Goal: Information Seeking & Learning: Find specific fact

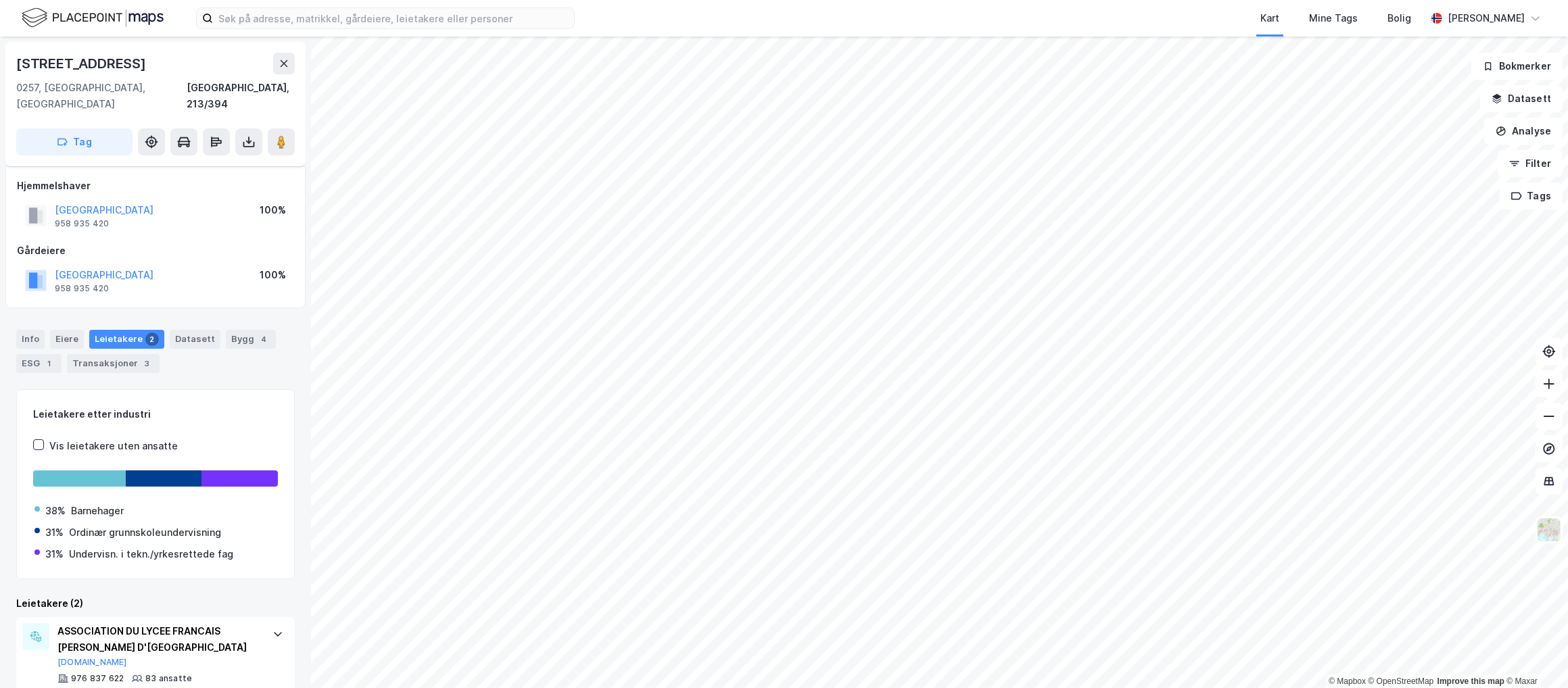
scroll to position [101, 0]
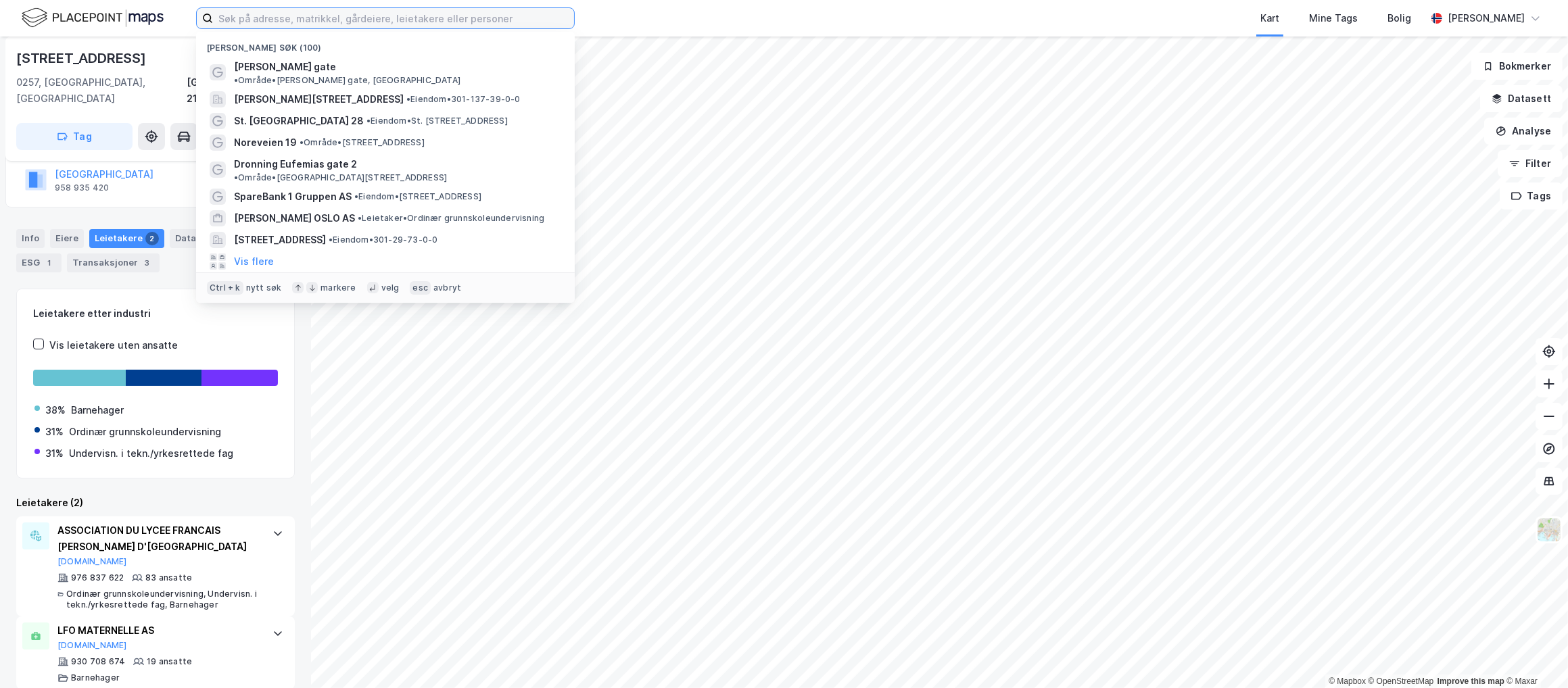
click at [275, 17] on input at bounding box center [393, 18] width 361 height 20
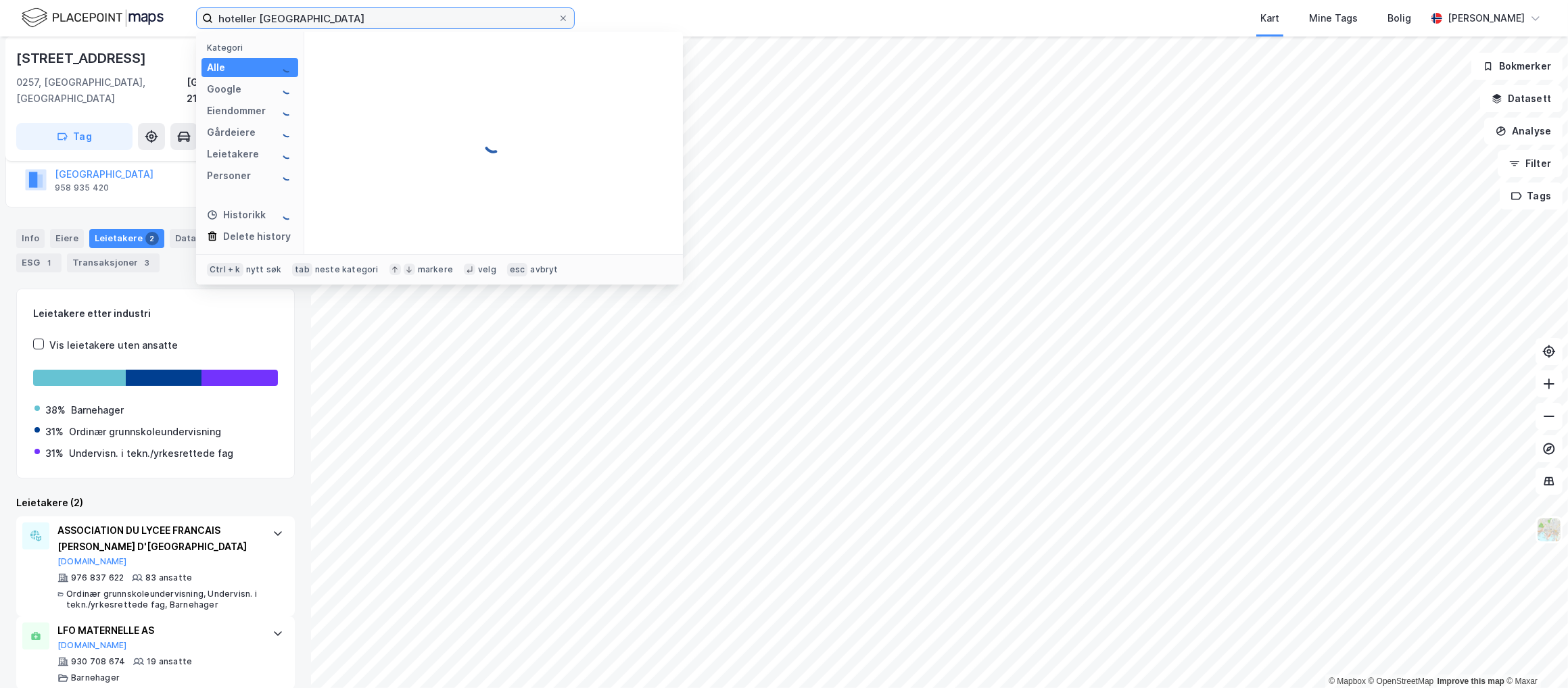
type input "hoteller [GEOGRAPHIC_DATA]"
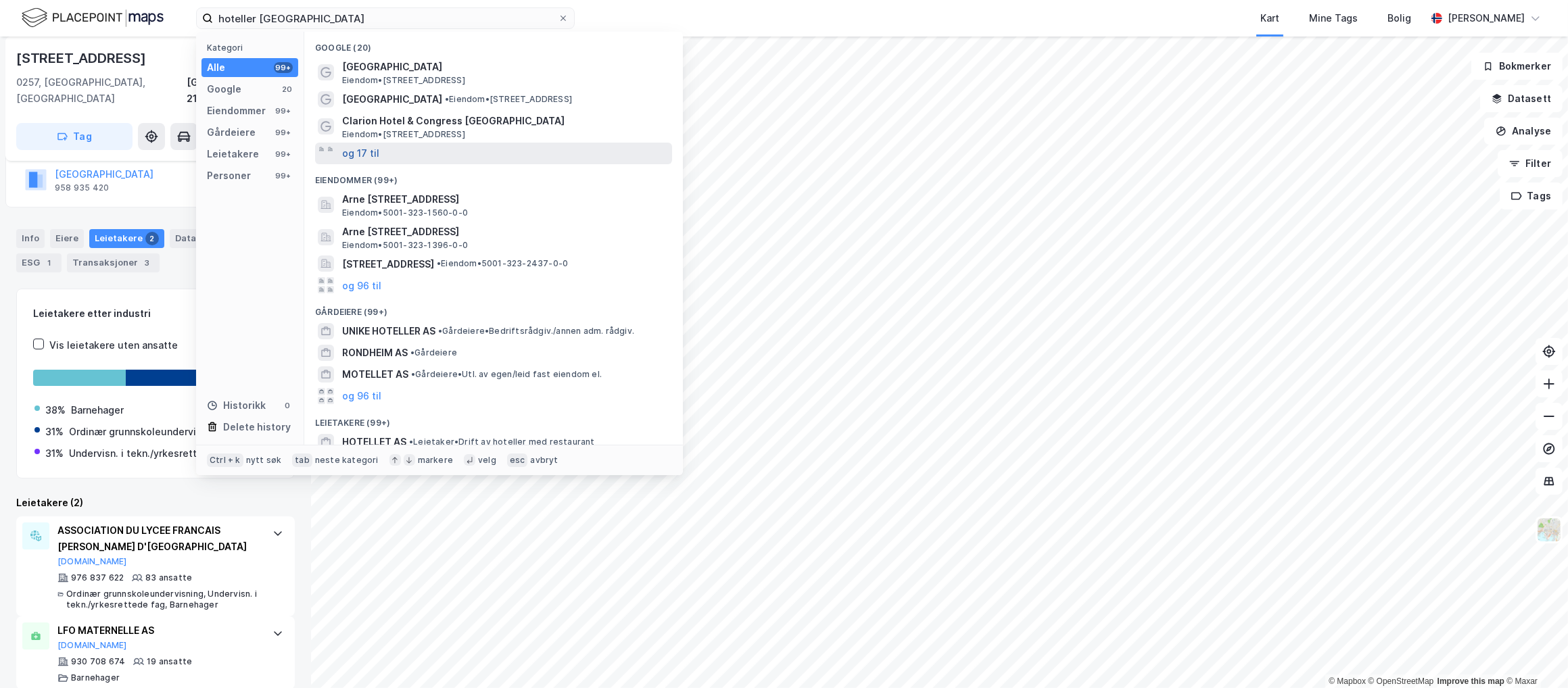
click at [374, 150] on button "og 17 til" at bounding box center [361, 154] width 37 height 16
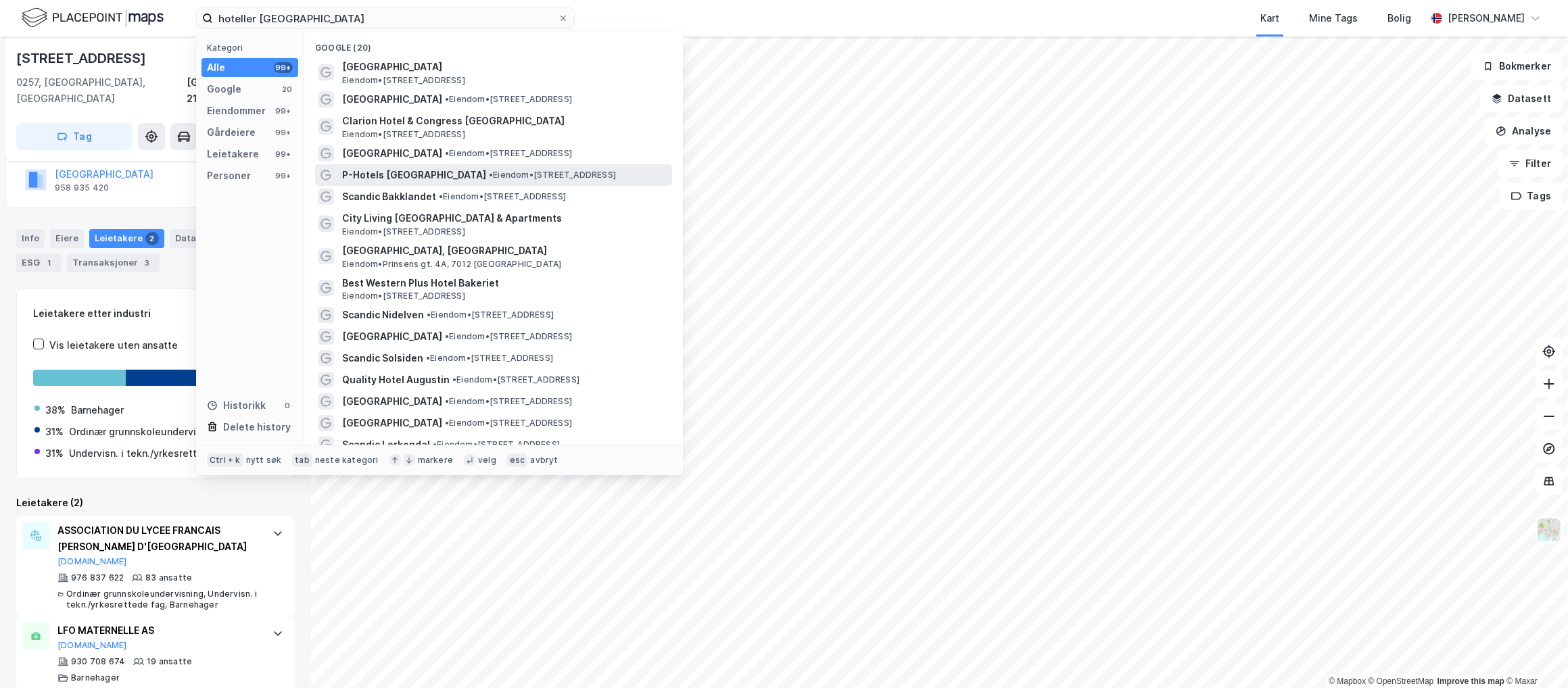
click at [489, 176] on span "• Eiendom • [STREET_ADDRESS]" at bounding box center [552, 175] width 127 height 10
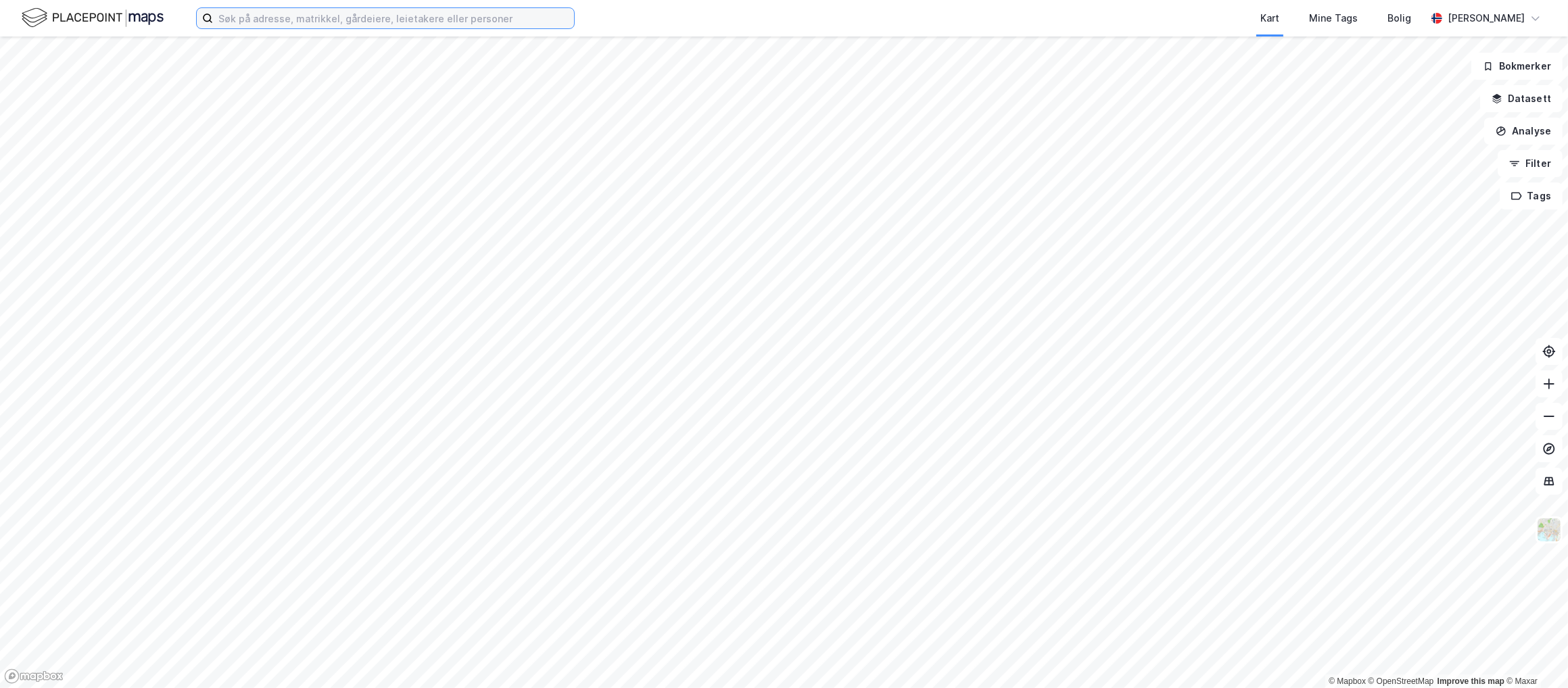
click at [303, 17] on input at bounding box center [393, 18] width 361 height 20
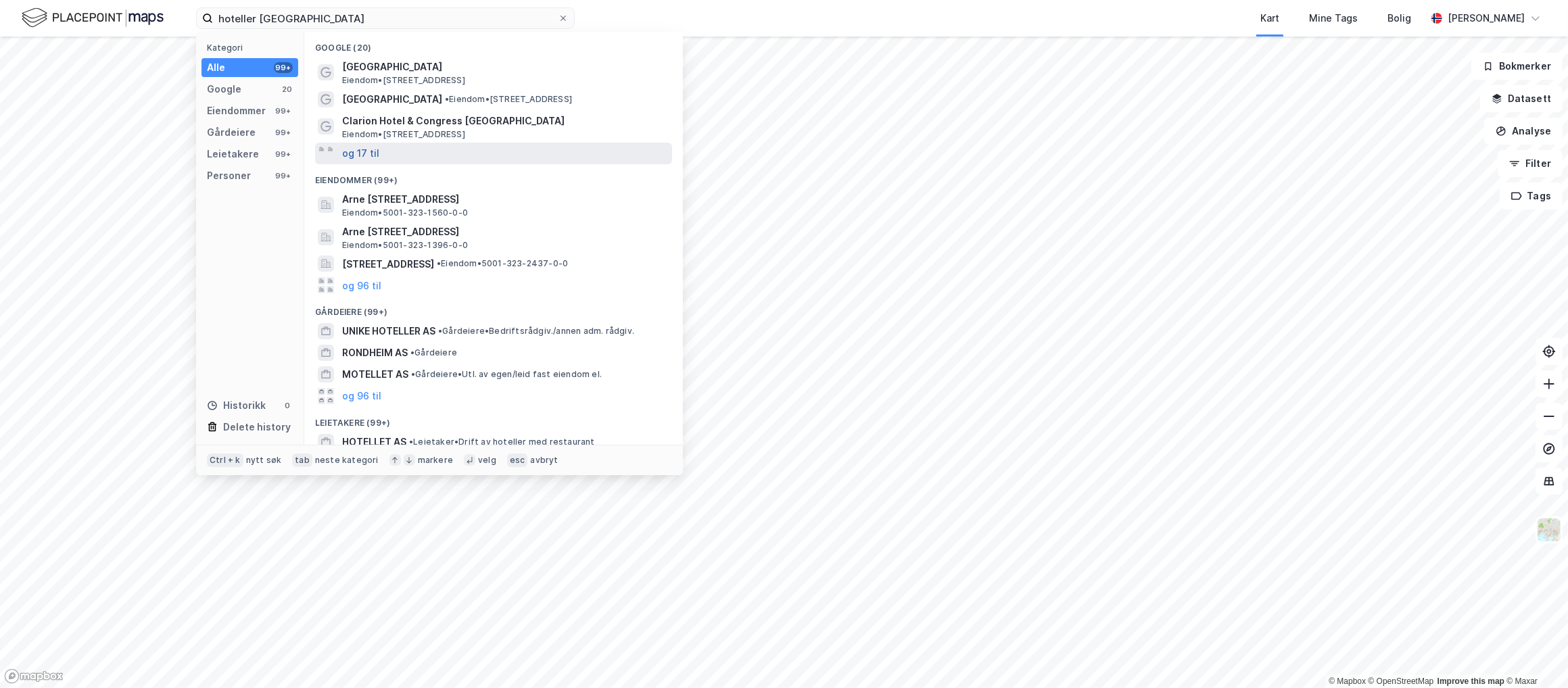
click at [362, 154] on button "og 17 til" at bounding box center [361, 154] width 37 height 16
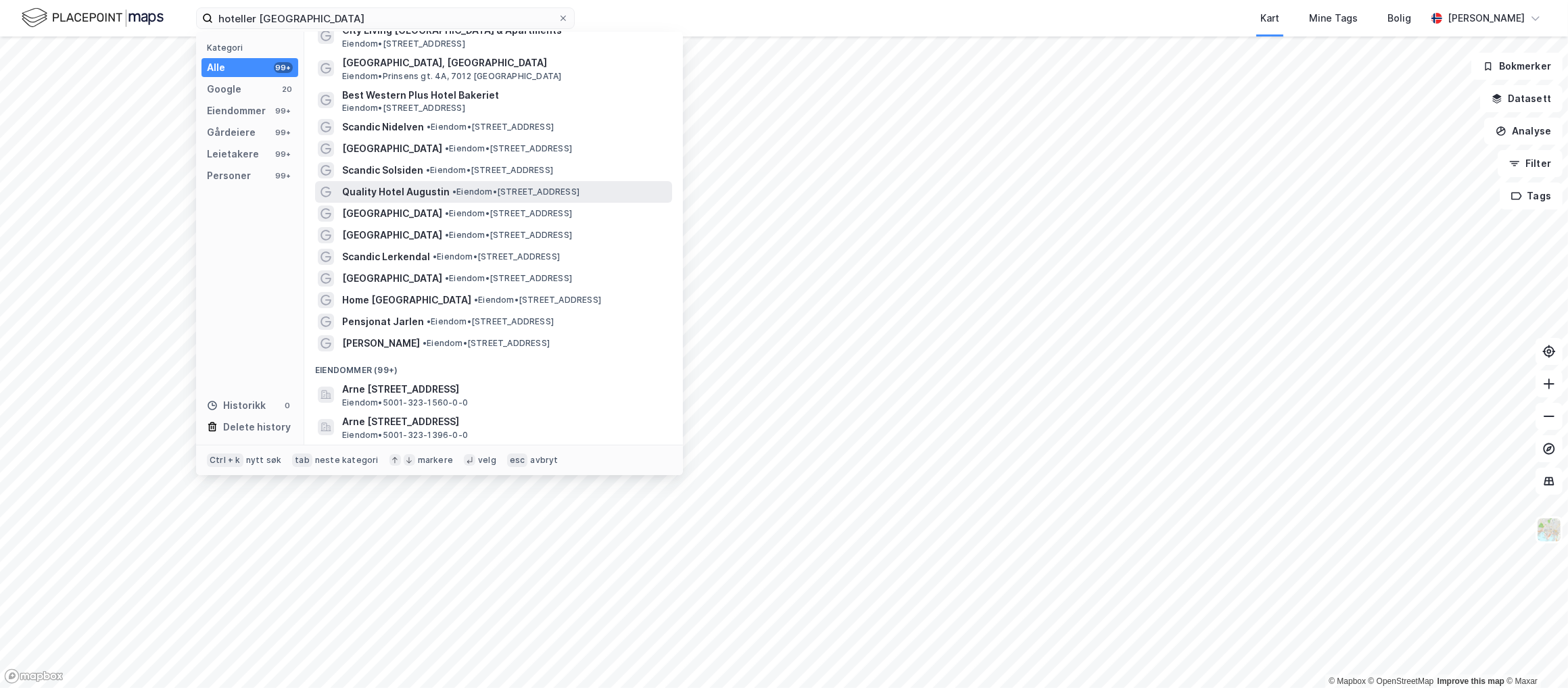
scroll to position [203, 0]
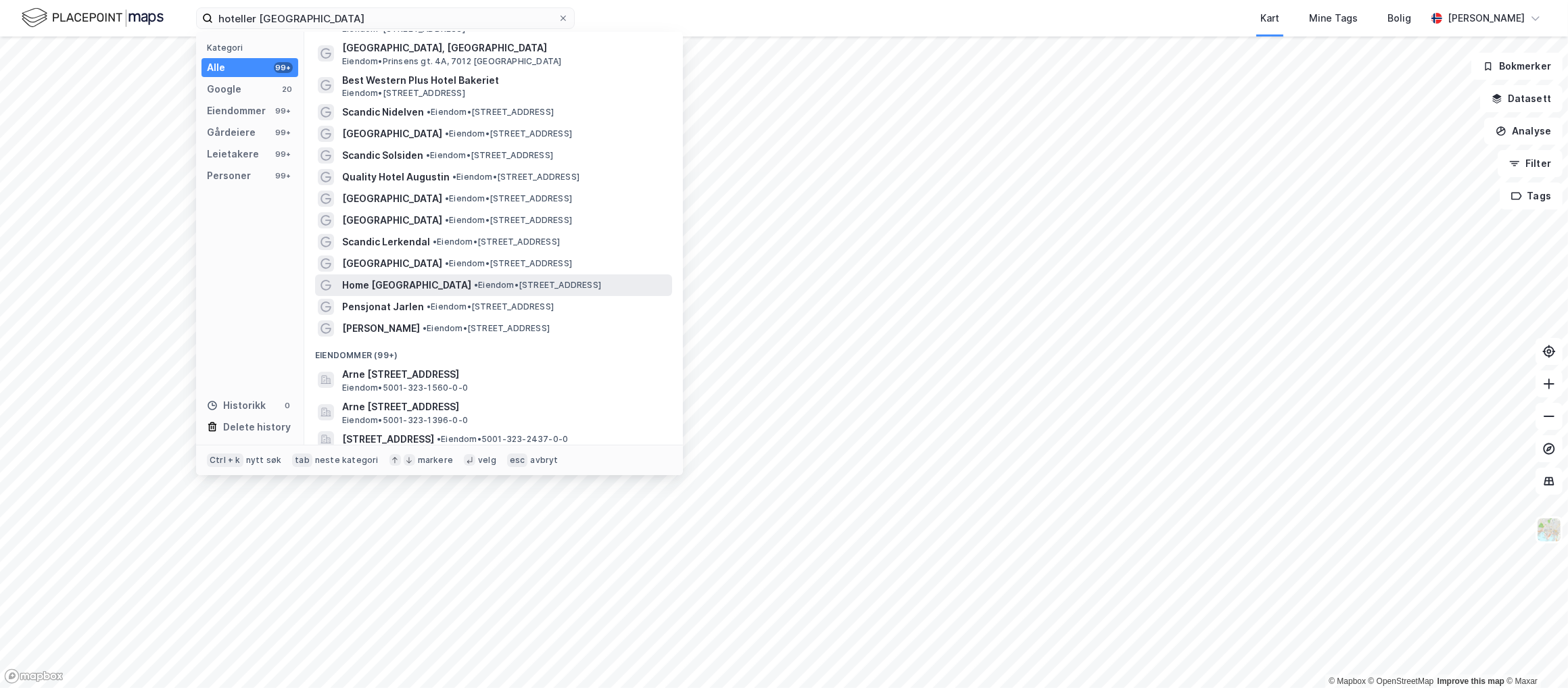
click at [383, 286] on span "Home [GEOGRAPHIC_DATA]" at bounding box center [406, 285] width 129 height 16
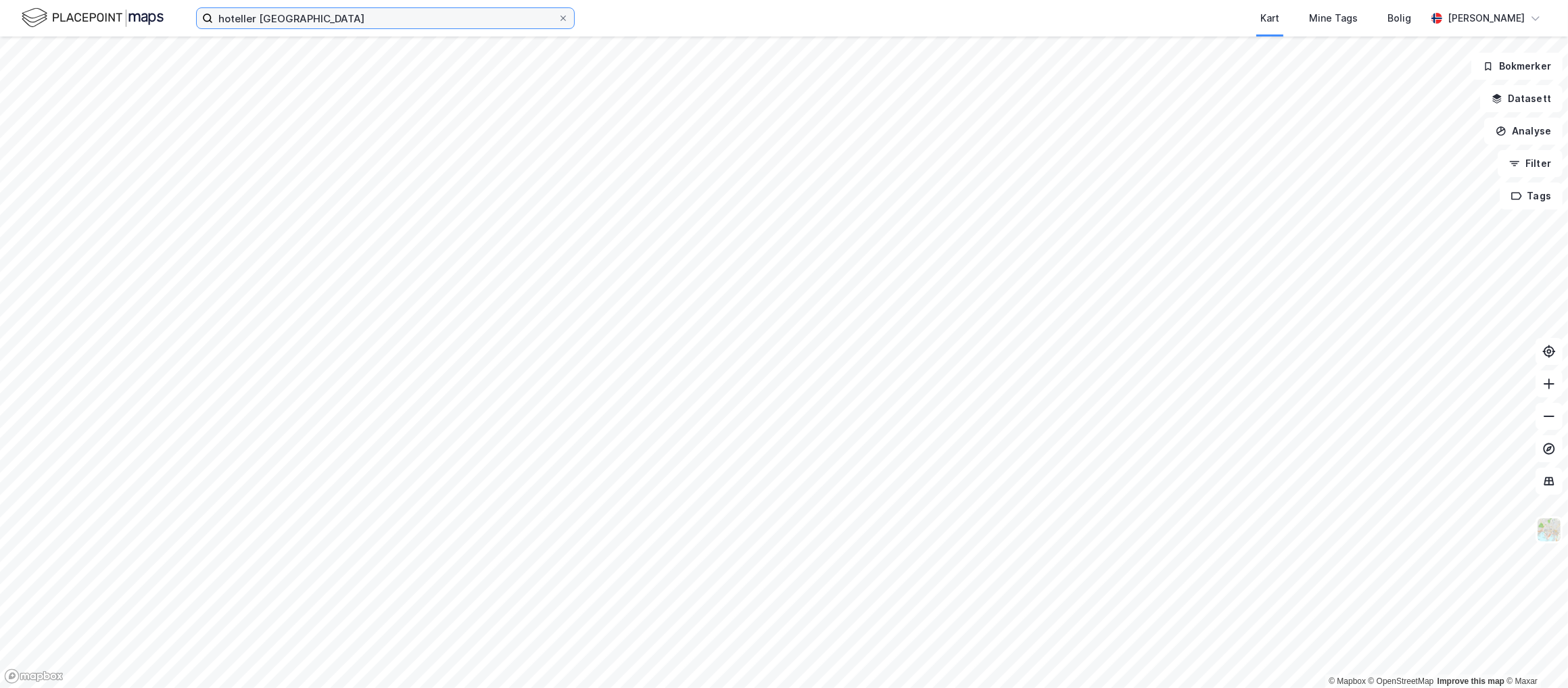
click at [349, 17] on input "hoteller [GEOGRAPHIC_DATA]" at bounding box center [385, 18] width 345 height 20
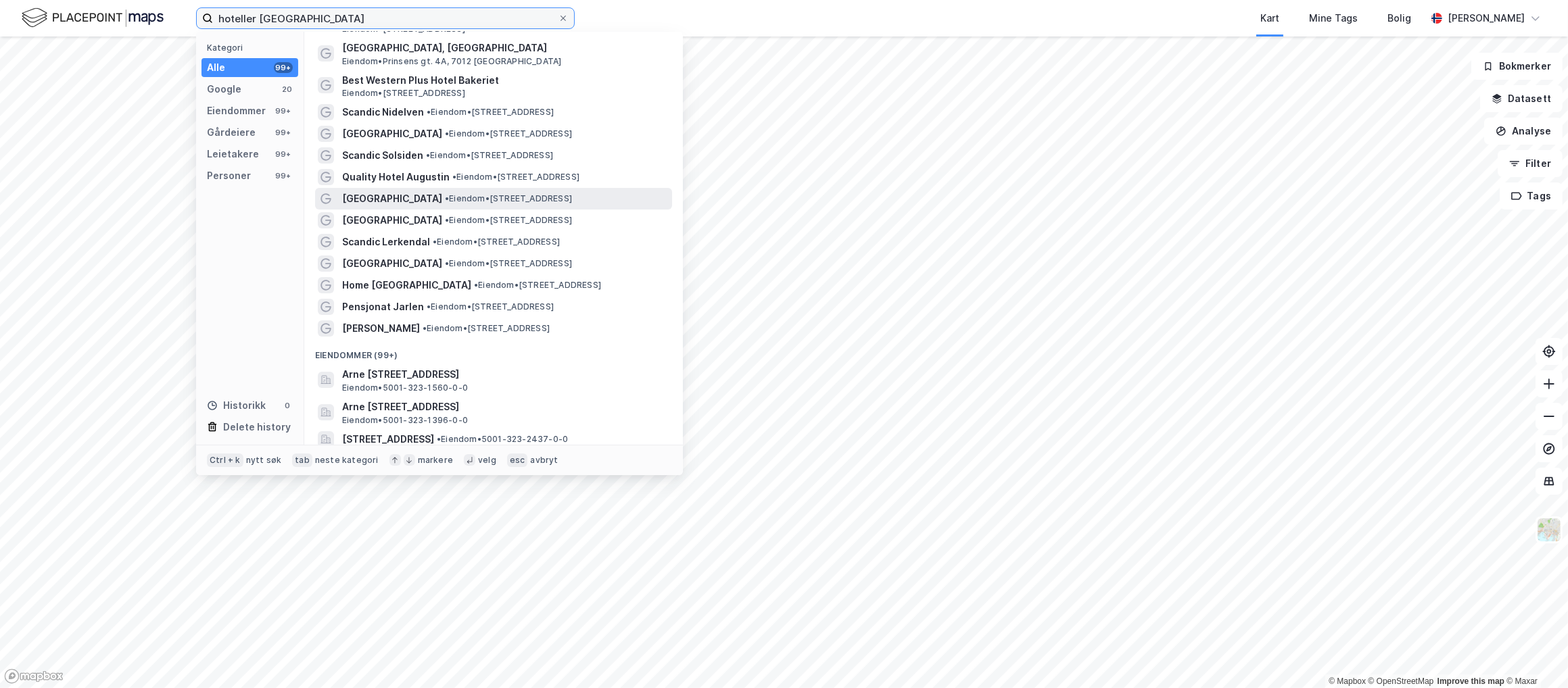
scroll to position [135, 0]
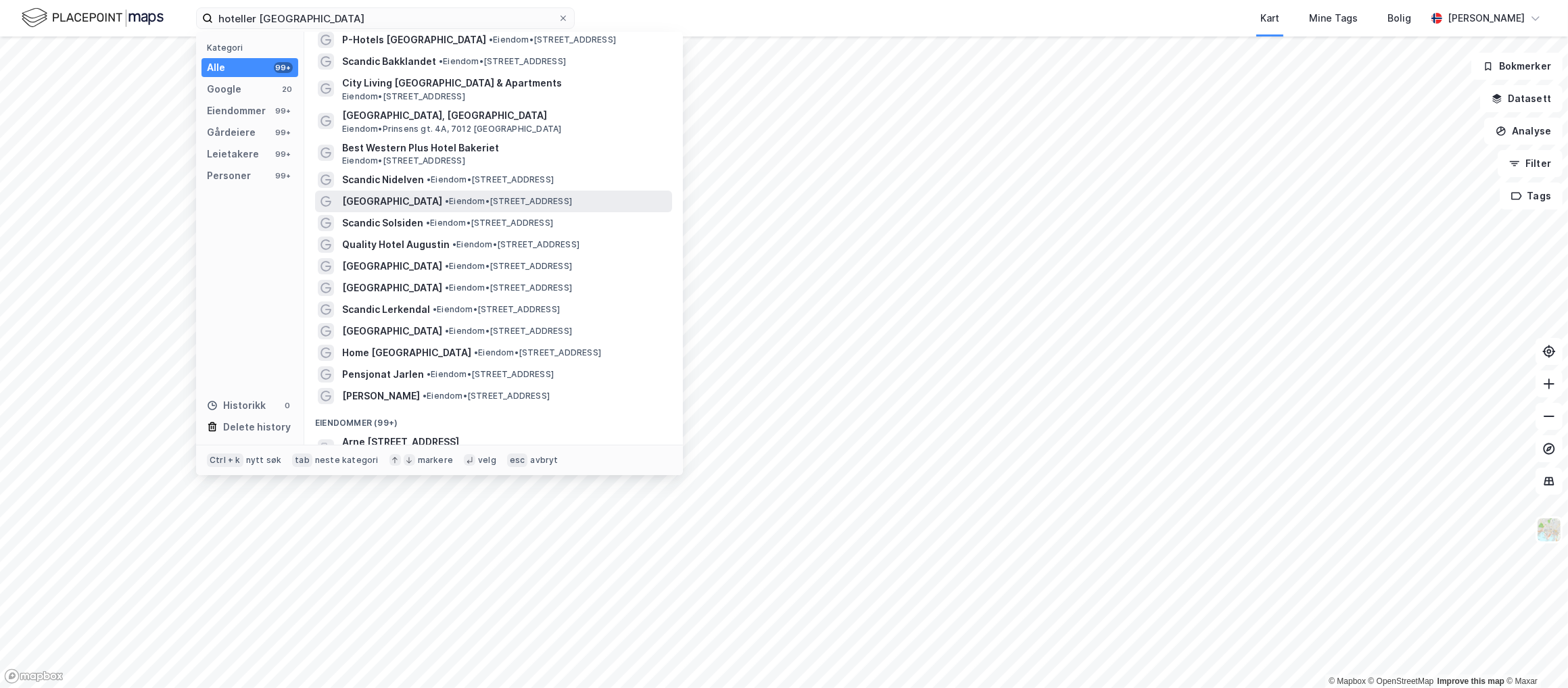
click at [387, 198] on span "[GEOGRAPHIC_DATA]" at bounding box center [392, 202] width 100 height 16
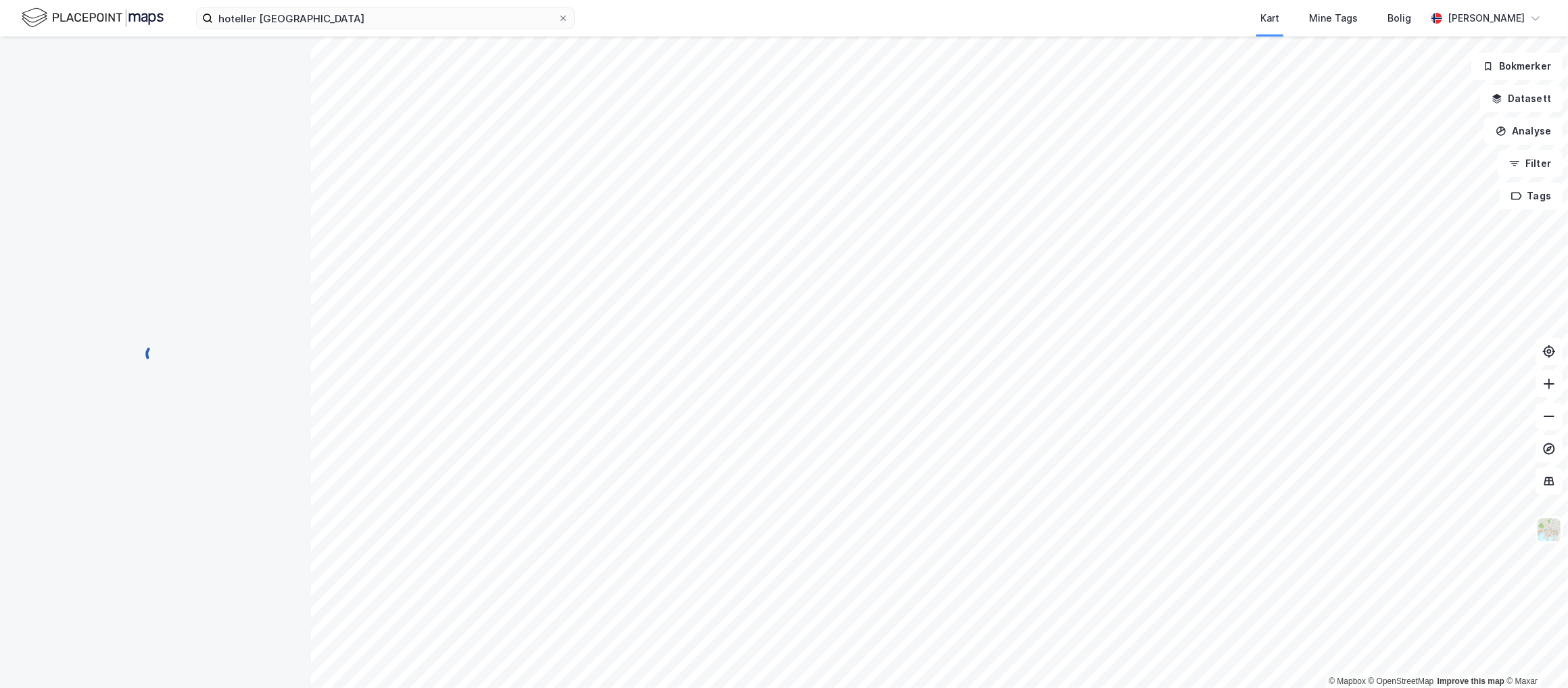
scroll to position [1, 0]
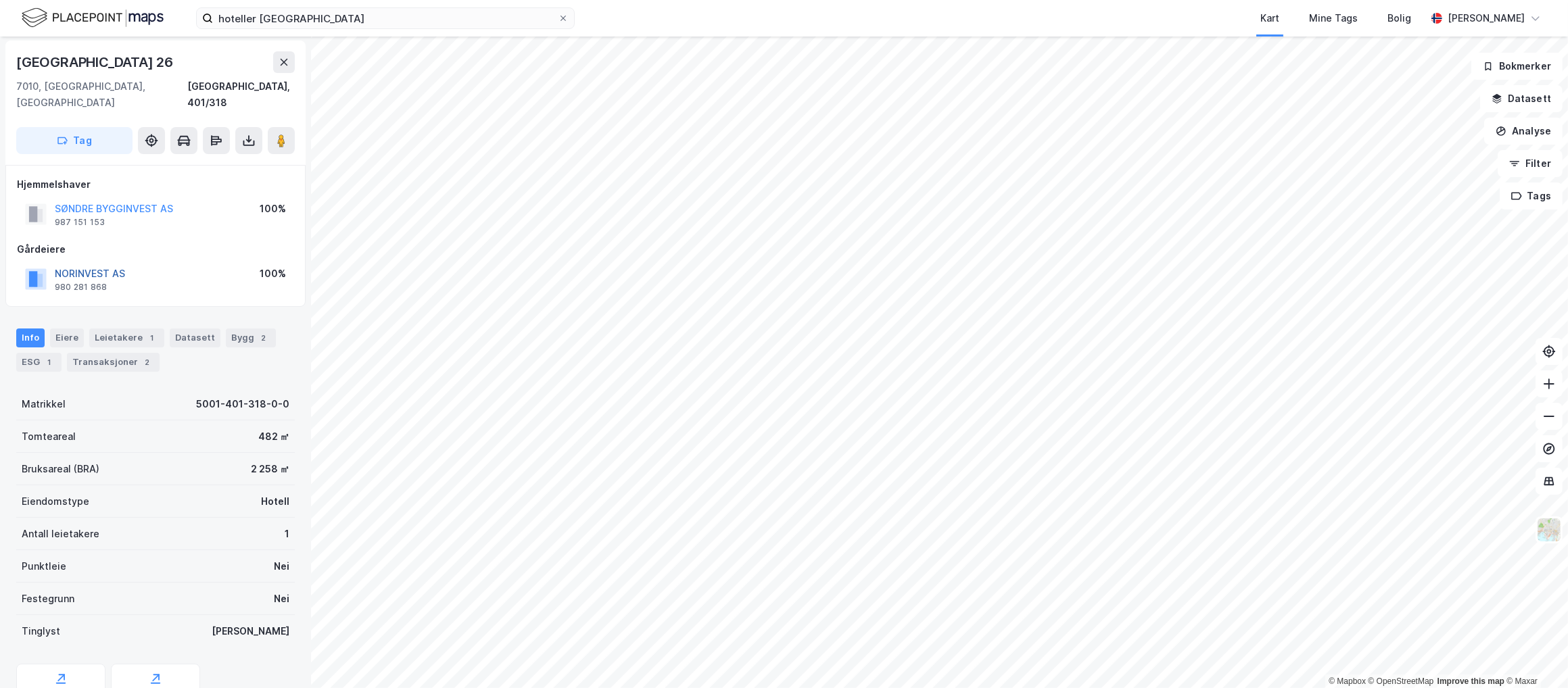
click at [0, 0] on button "NORINVEST AS" at bounding box center [0, 0] width 0 height 0
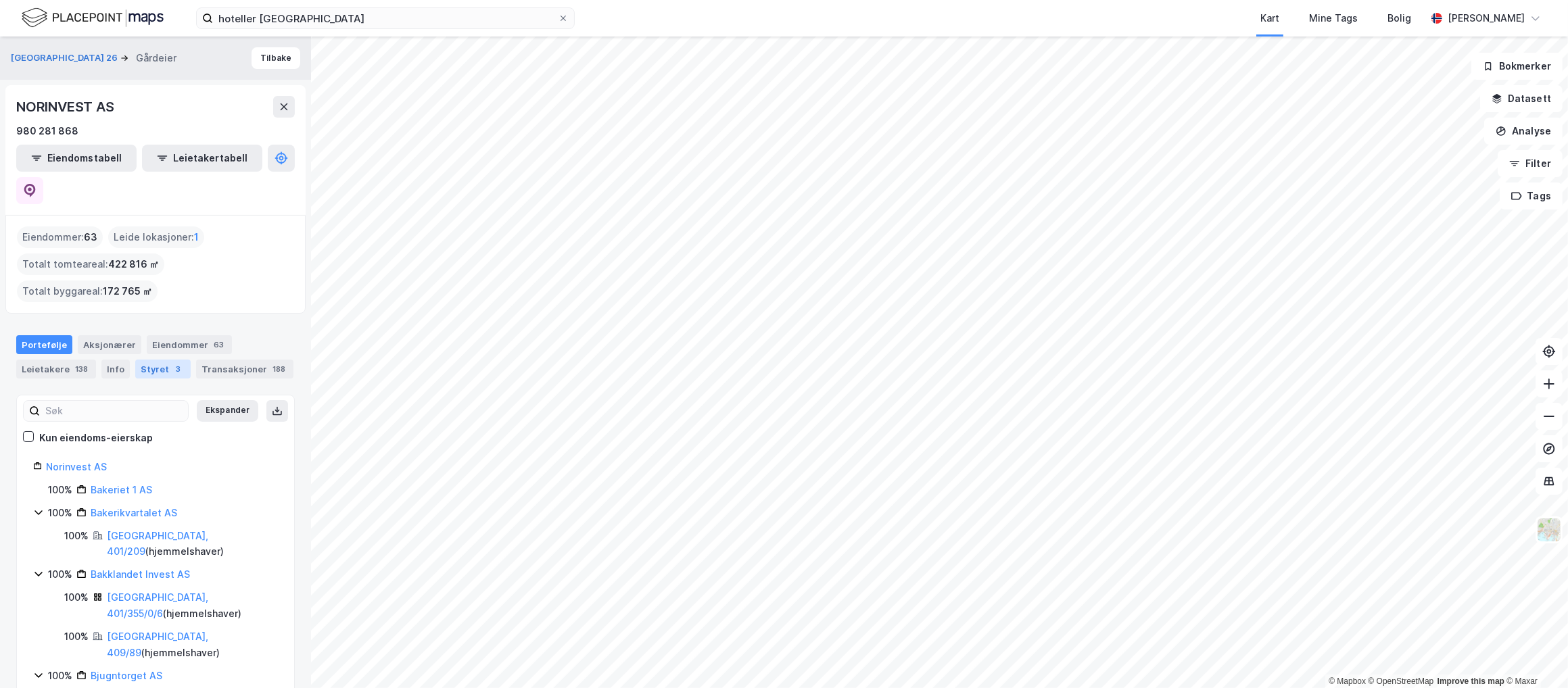
click at [172, 362] on div "3" at bounding box center [179, 369] width 13 height 13
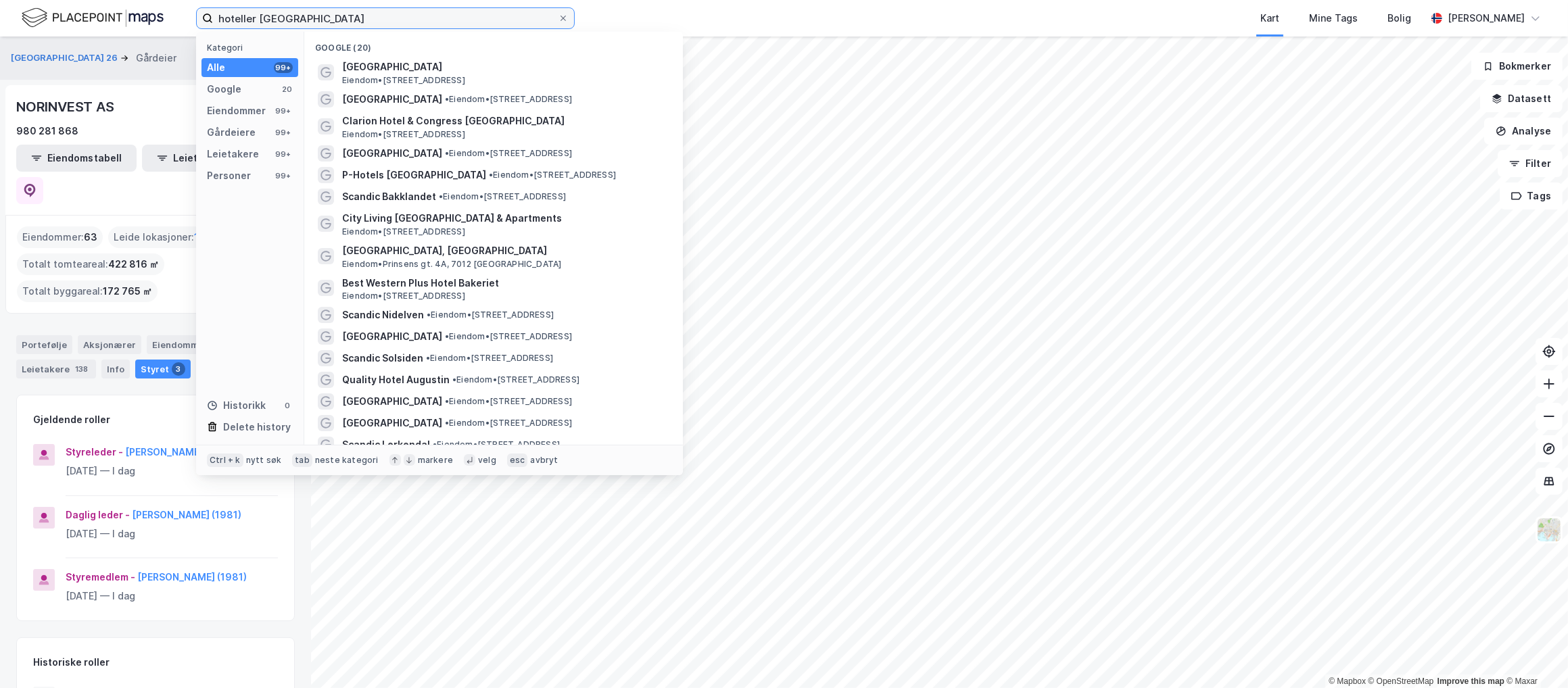
click at [354, 25] on input "hoteller [GEOGRAPHIC_DATA]" at bounding box center [385, 18] width 345 height 20
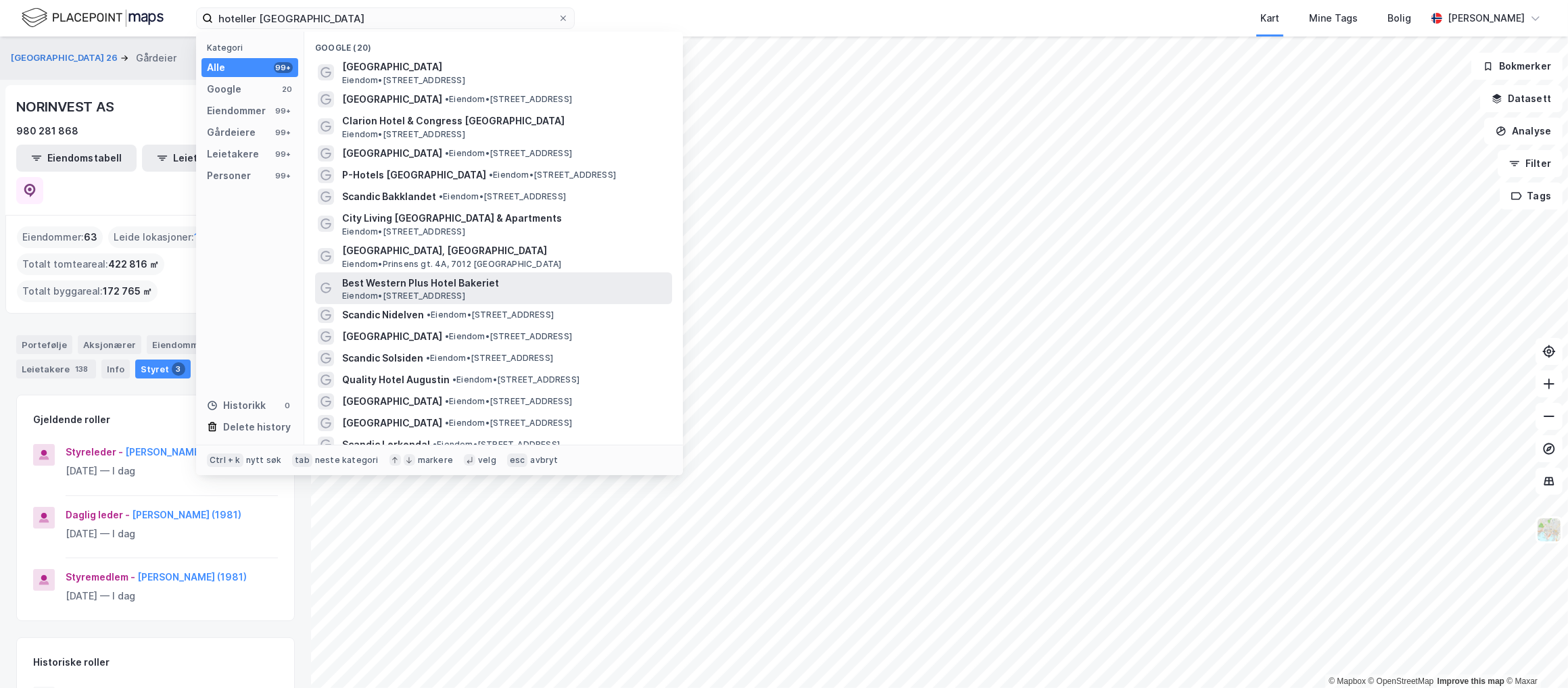
click at [437, 280] on span "Best Western Plus Hotel Bakeriet" at bounding box center [504, 283] width 324 height 16
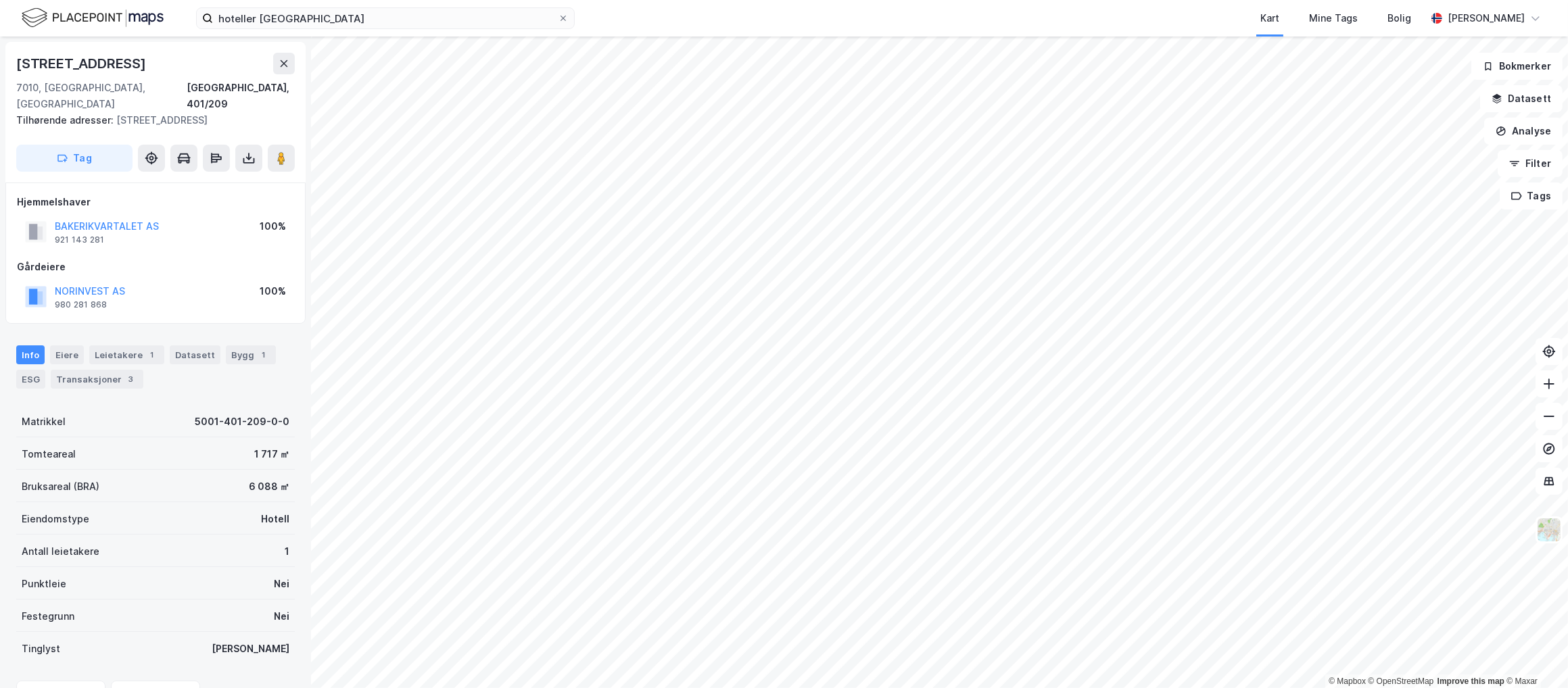
scroll to position [1, 0]
click at [278, 150] on image at bounding box center [281, 157] width 8 height 13
click at [348, 25] on input "hoteller [GEOGRAPHIC_DATA]" at bounding box center [385, 18] width 345 height 20
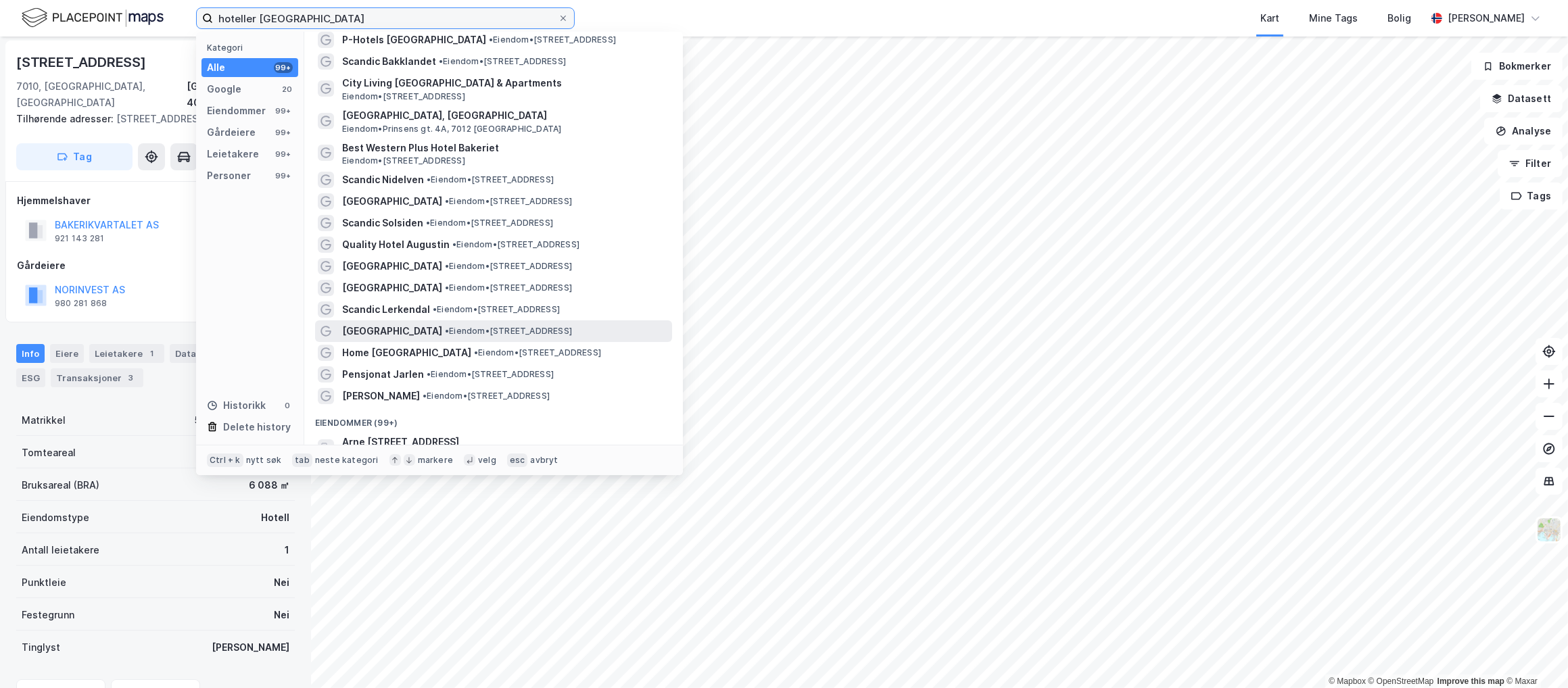
scroll to position [0, 0]
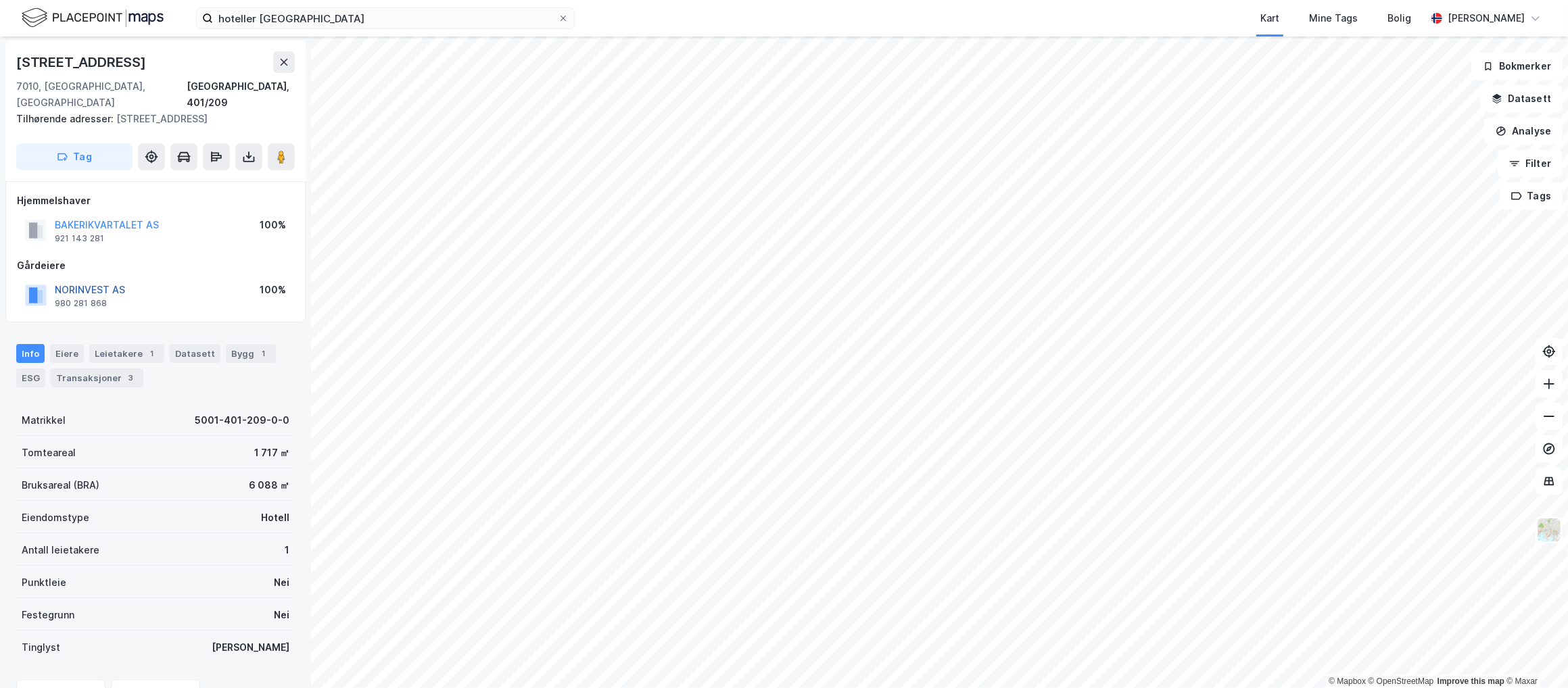
click at [0, 0] on button "NORINVEST AS" at bounding box center [0, 0] width 0 height 0
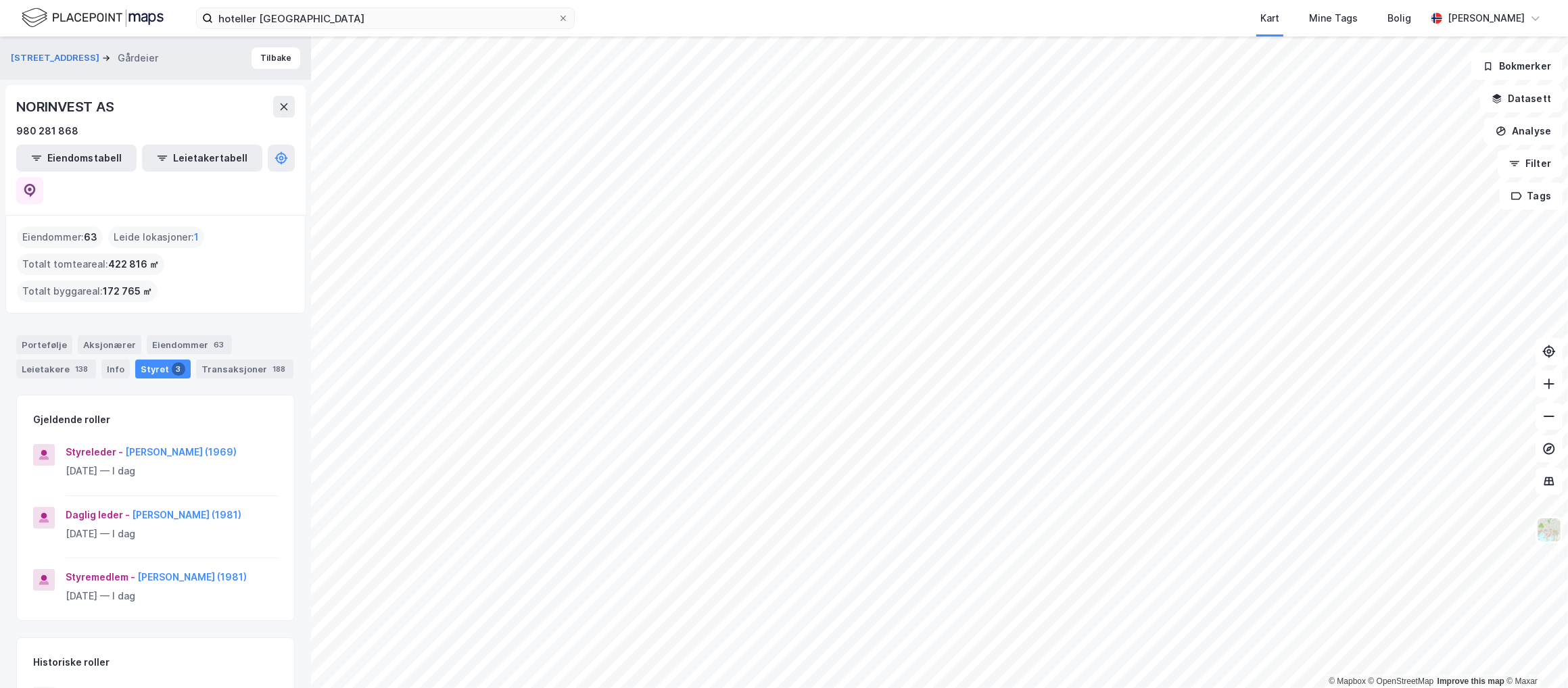
scroll to position [33, 0]
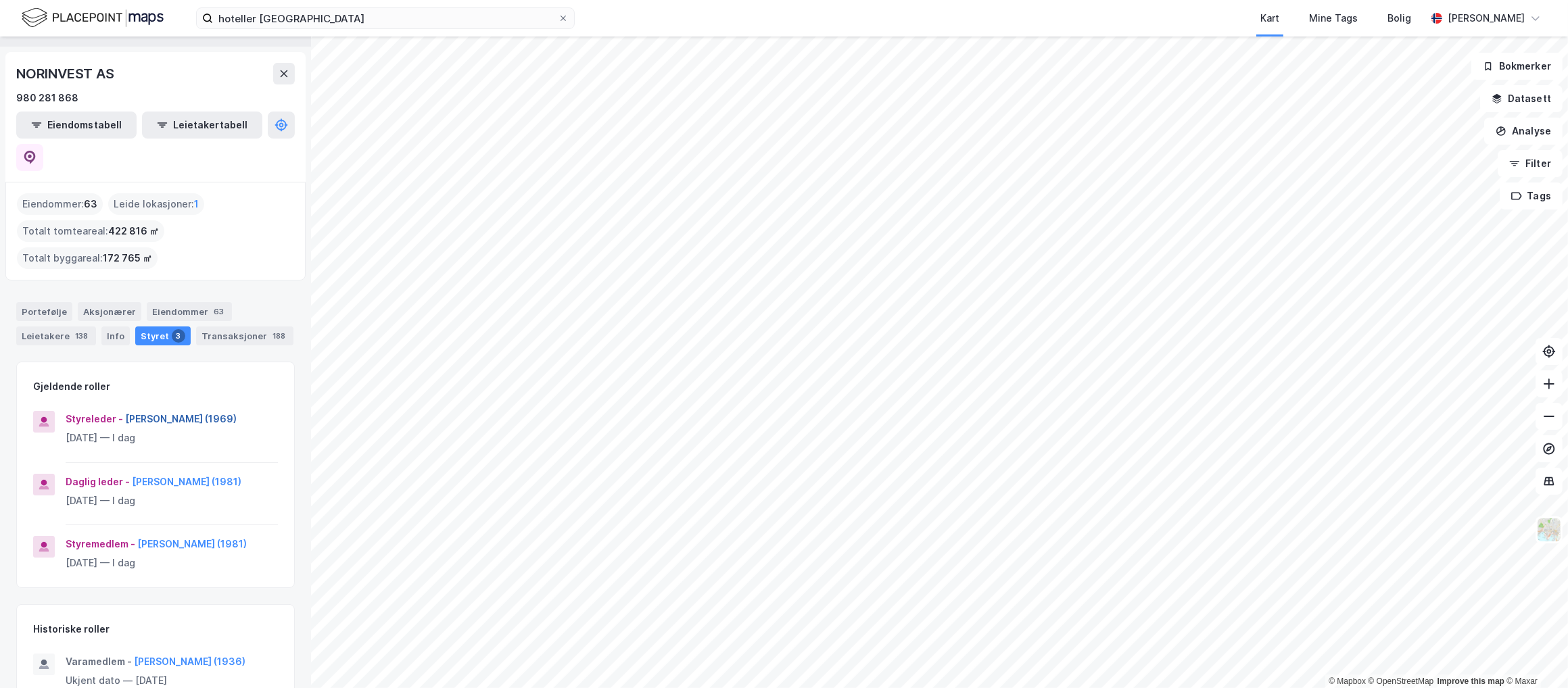
drag, startPoint x: 119, startPoint y: 383, endPoint x: 223, endPoint y: 388, distance: 104.1
click at [223, 411] on div "Styreleder - Francis Stückrath Hay (1969)" at bounding box center [172, 419] width 212 height 16
copy div "Francis Stückrath Hay"
click at [312, 13] on input "hoteller [GEOGRAPHIC_DATA]" at bounding box center [385, 18] width 345 height 20
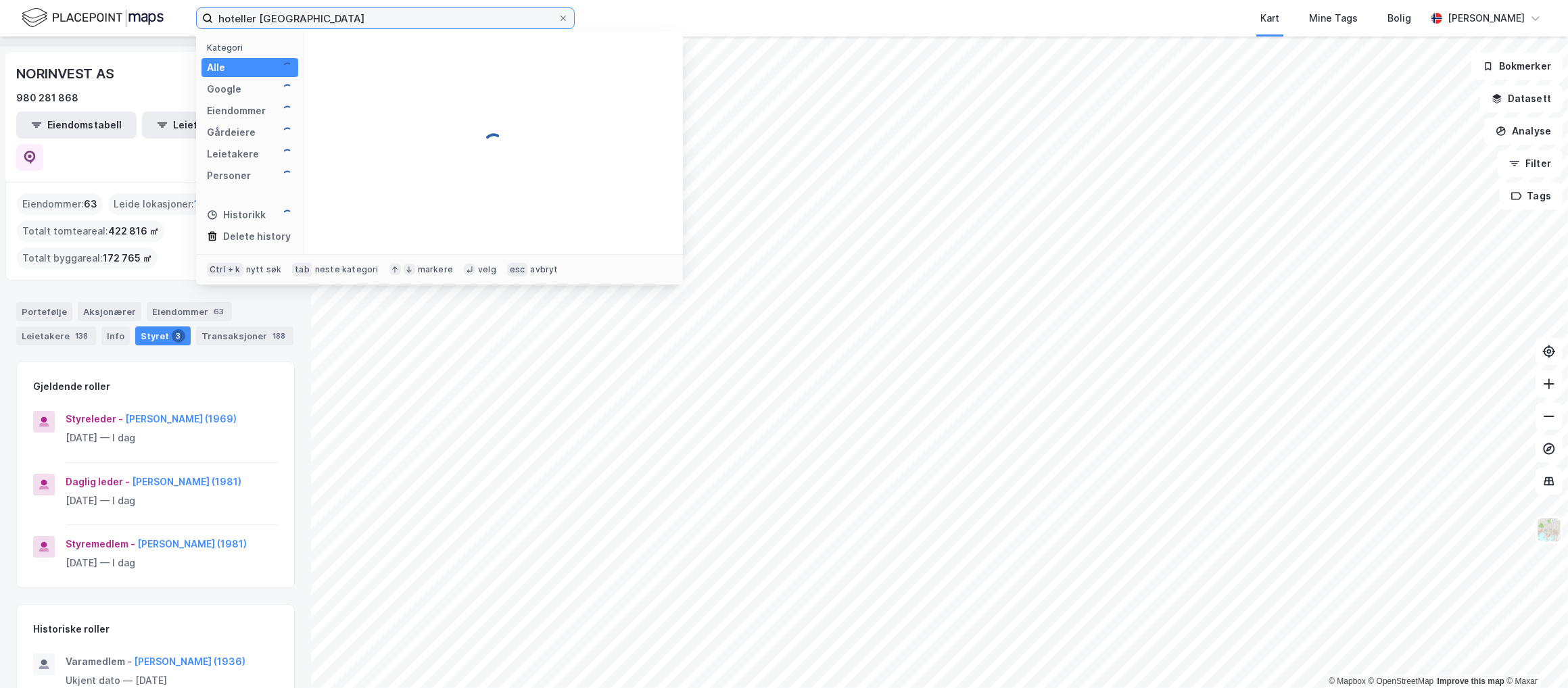
type input "hoteller bergen"
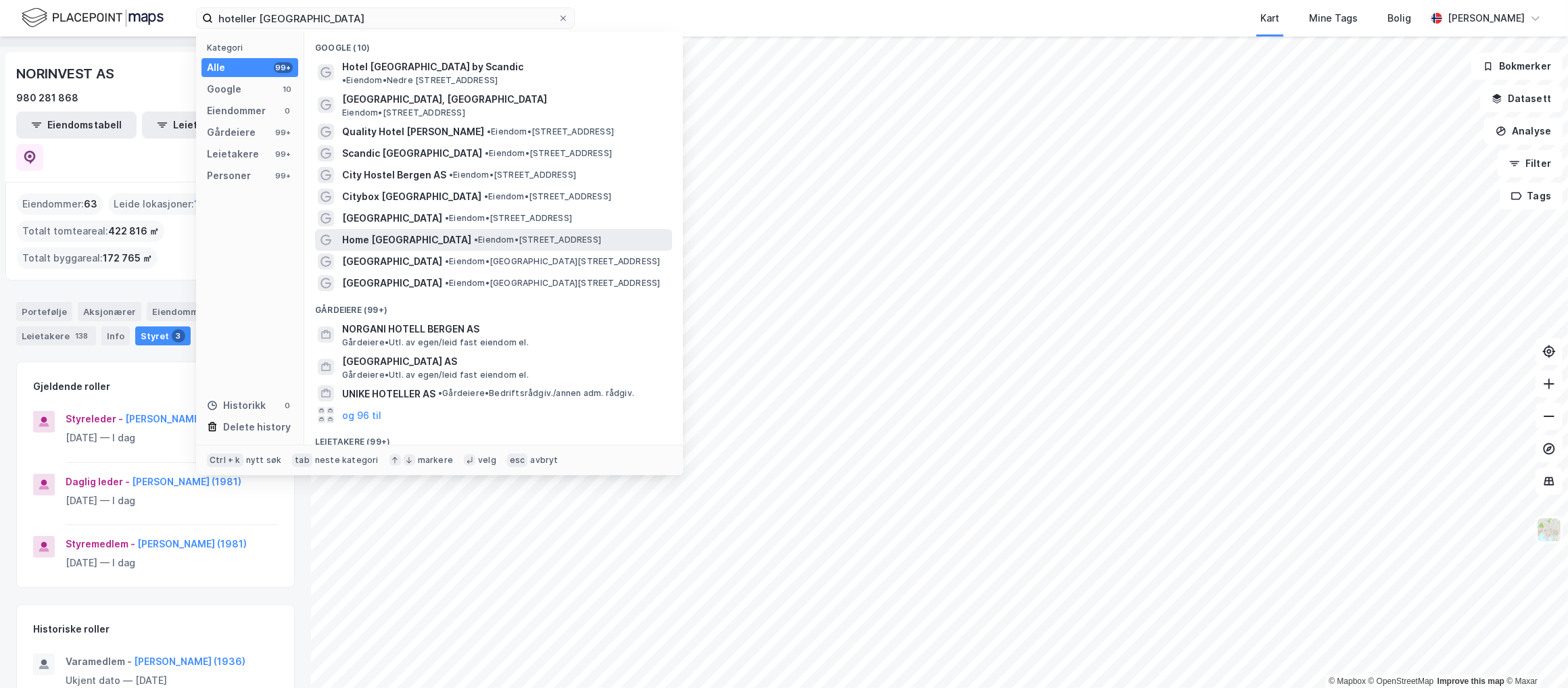
click at [409, 232] on span "Home Hotel Bryggen" at bounding box center [406, 240] width 129 height 16
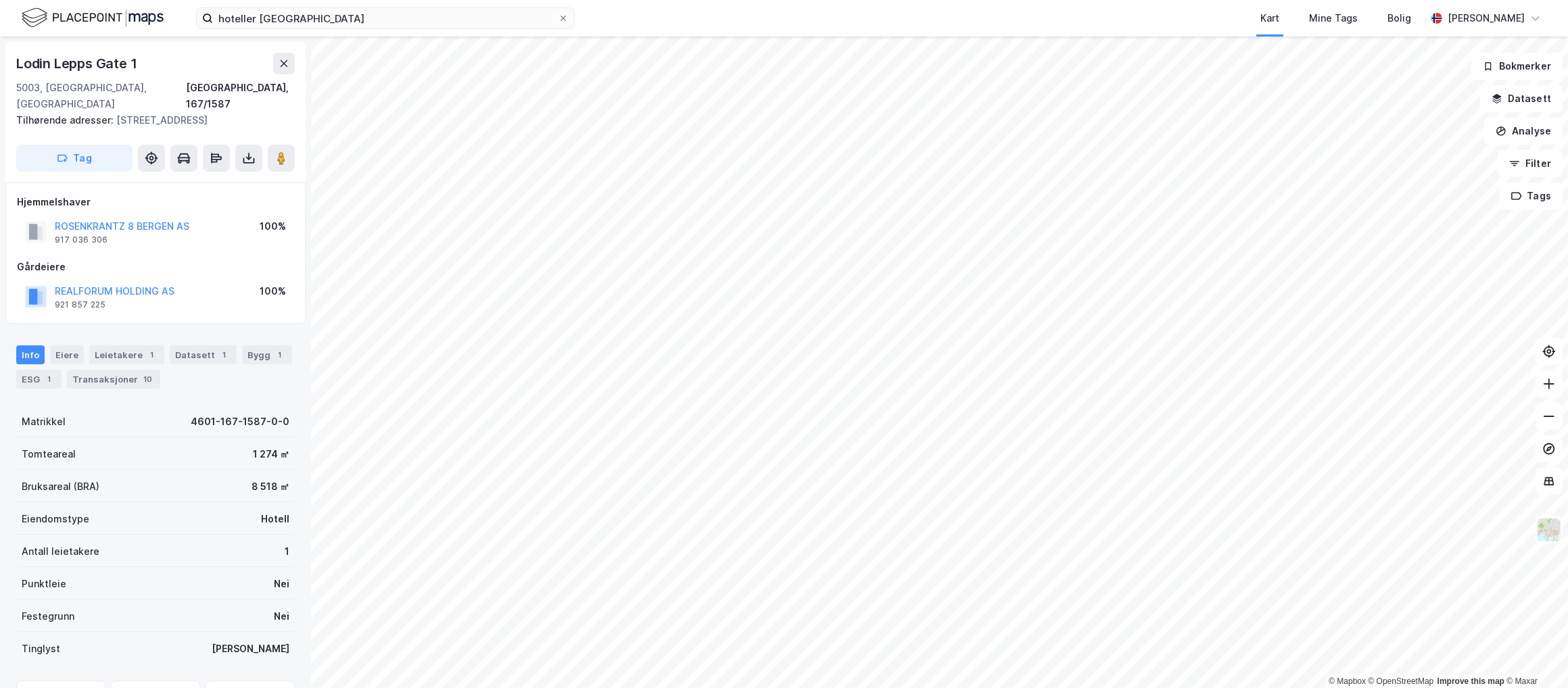
scroll to position [1, 0]
click at [0, 0] on button "REALFORUM HOLDING AS" at bounding box center [0, 0] width 0 height 0
click at [336, 25] on input "hoteller bergen" at bounding box center [385, 18] width 345 height 20
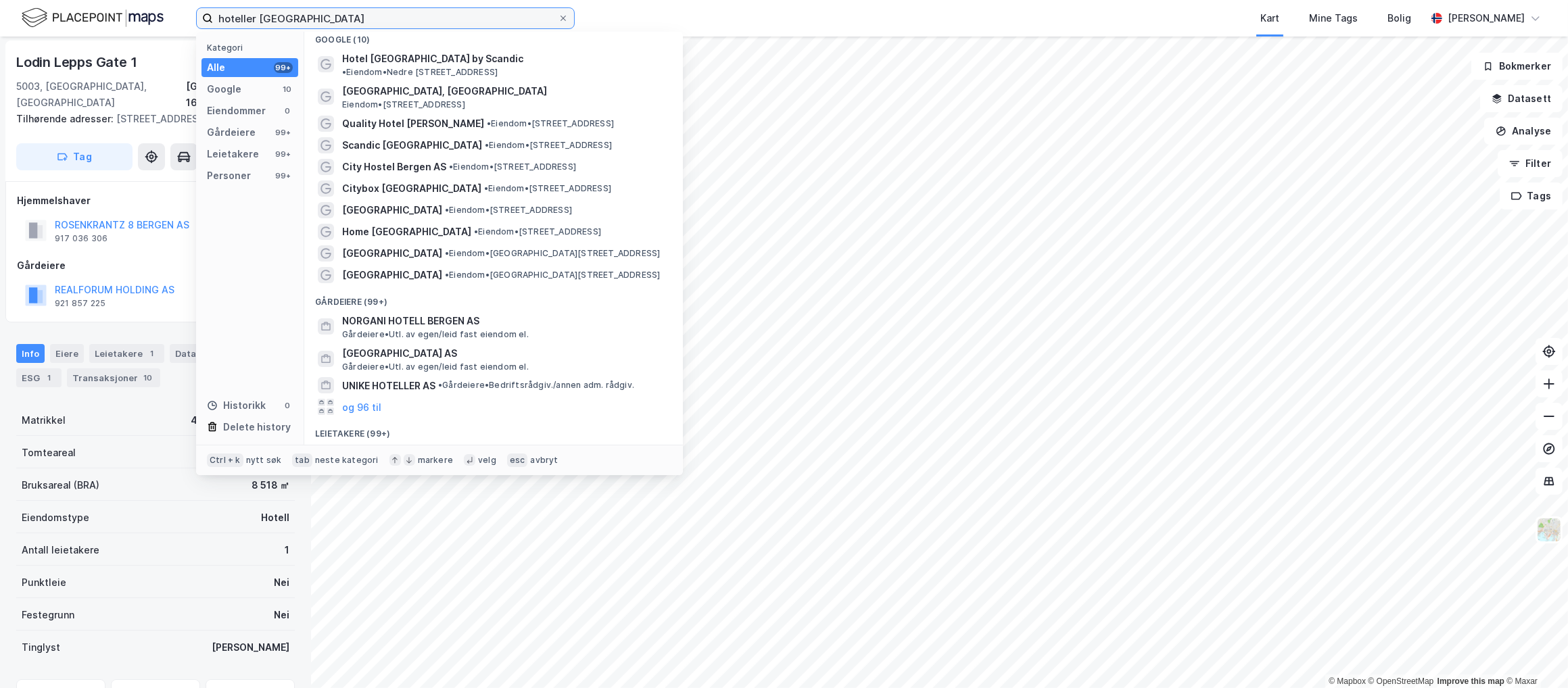
scroll to position [0, 0]
